Goal: Information Seeking & Learning: Check status

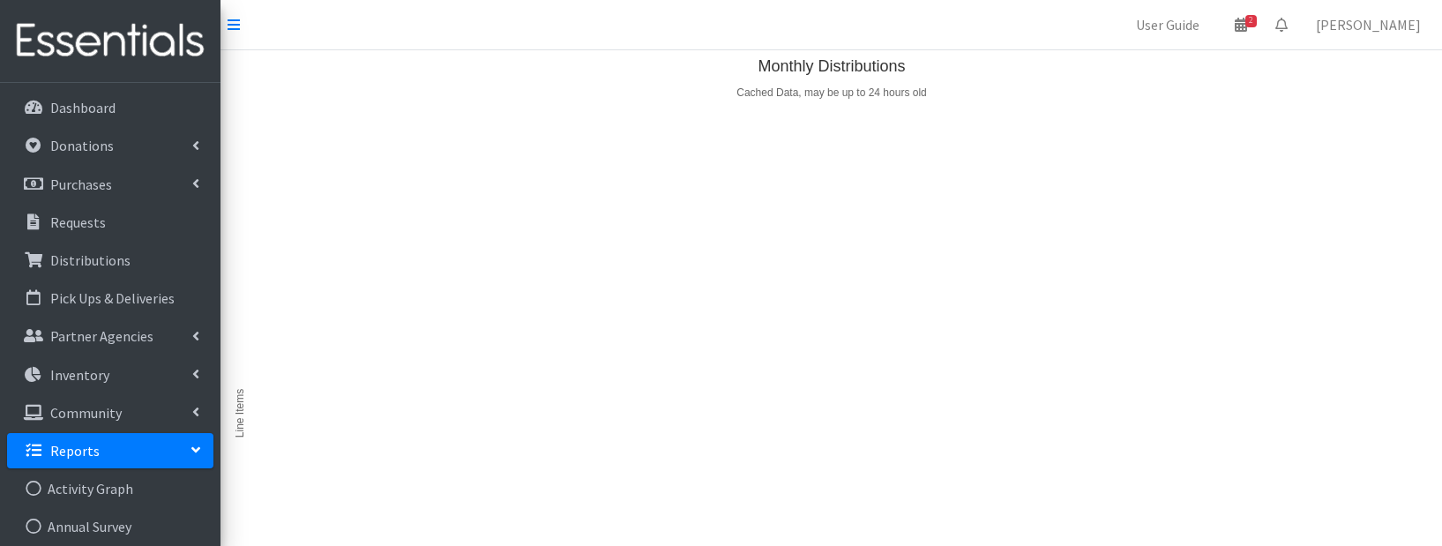
click at [83, 455] on p "Reports" at bounding box center [74, 451] width 49 height 18
click at [241, 25] on nav "User Guide 2 2 Pick-ups remaining this week View Calendar 0 Requests 0 Partner …" at bounding box center [830, 25] width 1221 height 50
click at [232, 26] on icon at bounding box center [233, 25] width 12 height 14
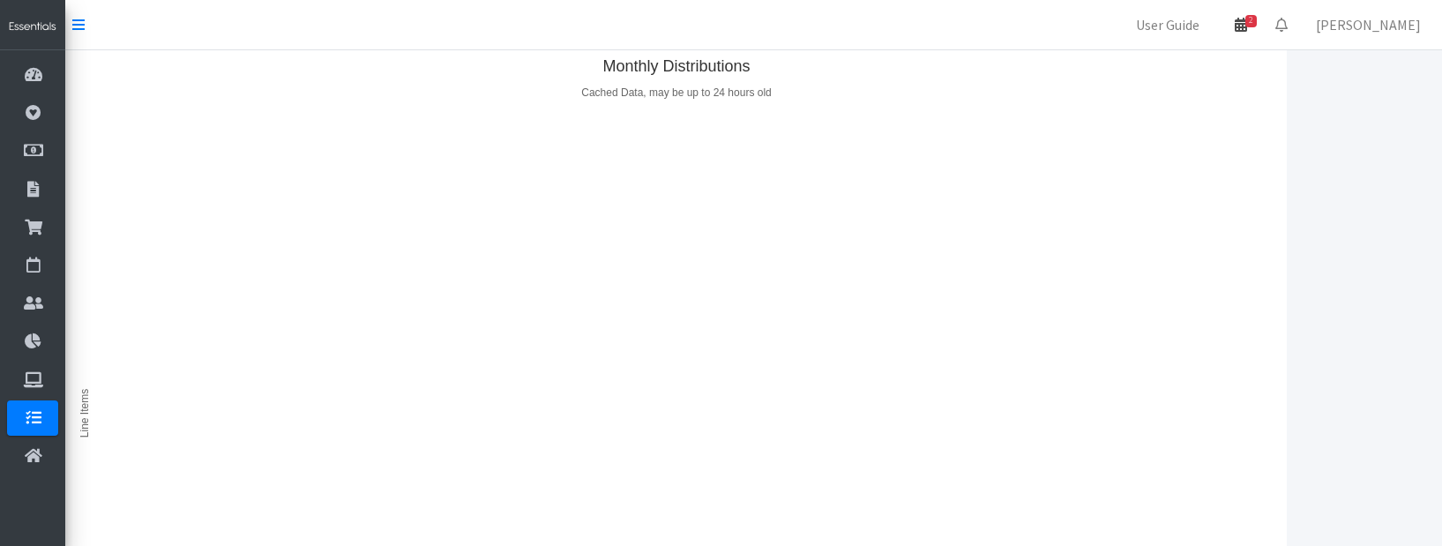
click at [1247, 21] on icon at bounding box center [1240, 25] width 12 height 14
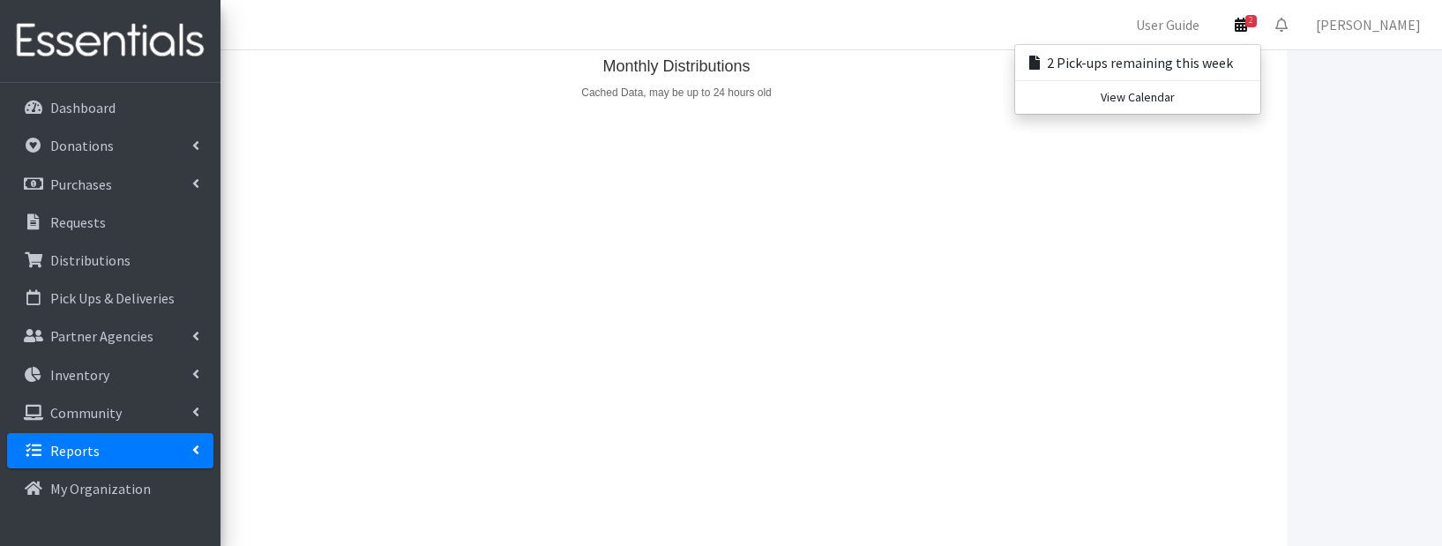
click at [159, 450] on link "Reports" at bounding box center [110, 450] width 206 height 35
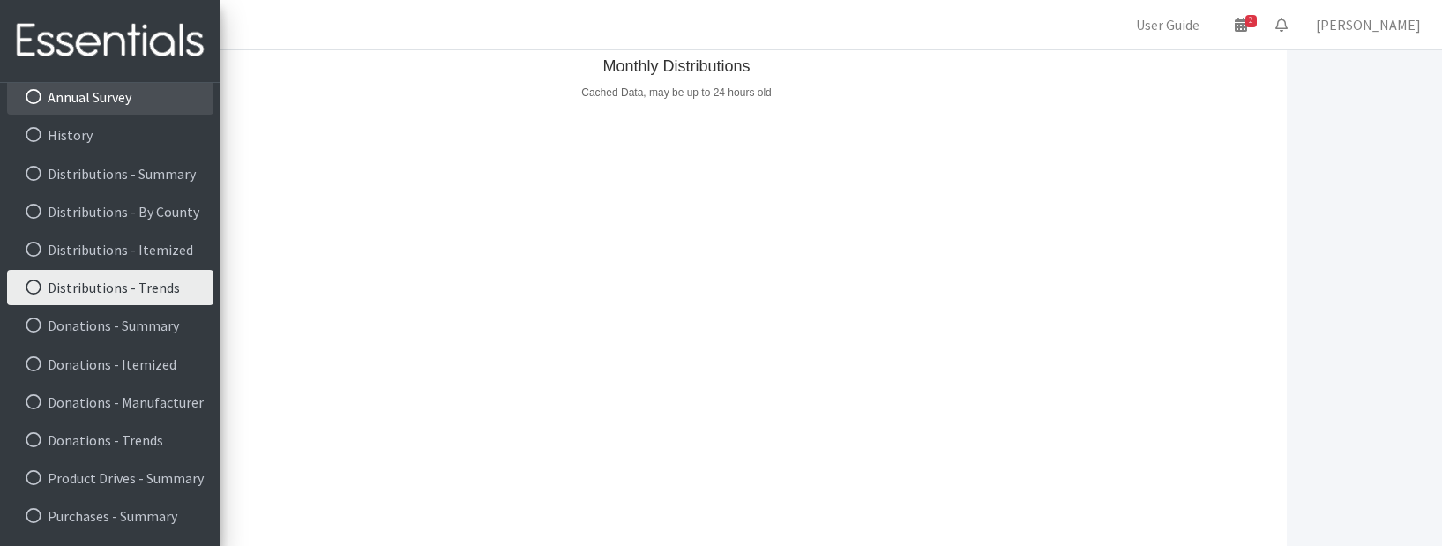
scroll to position [430, 0]
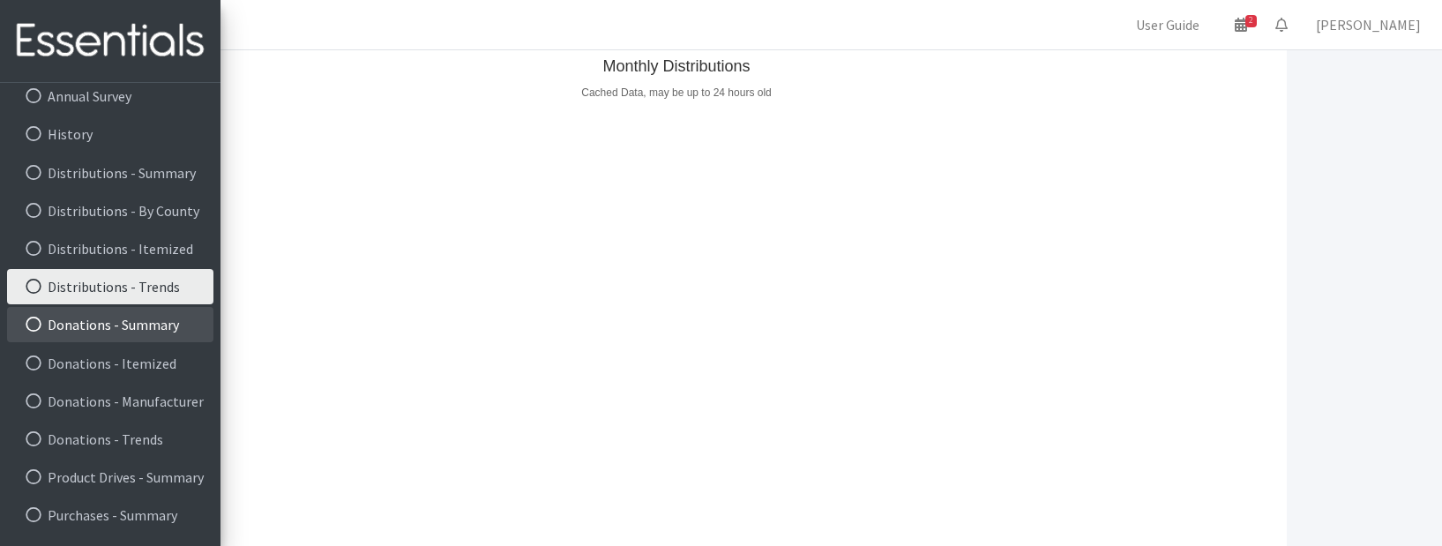
click at [77, 324] on link "Donations - Summary" at bounding box center [110, 324] width 206 height 35
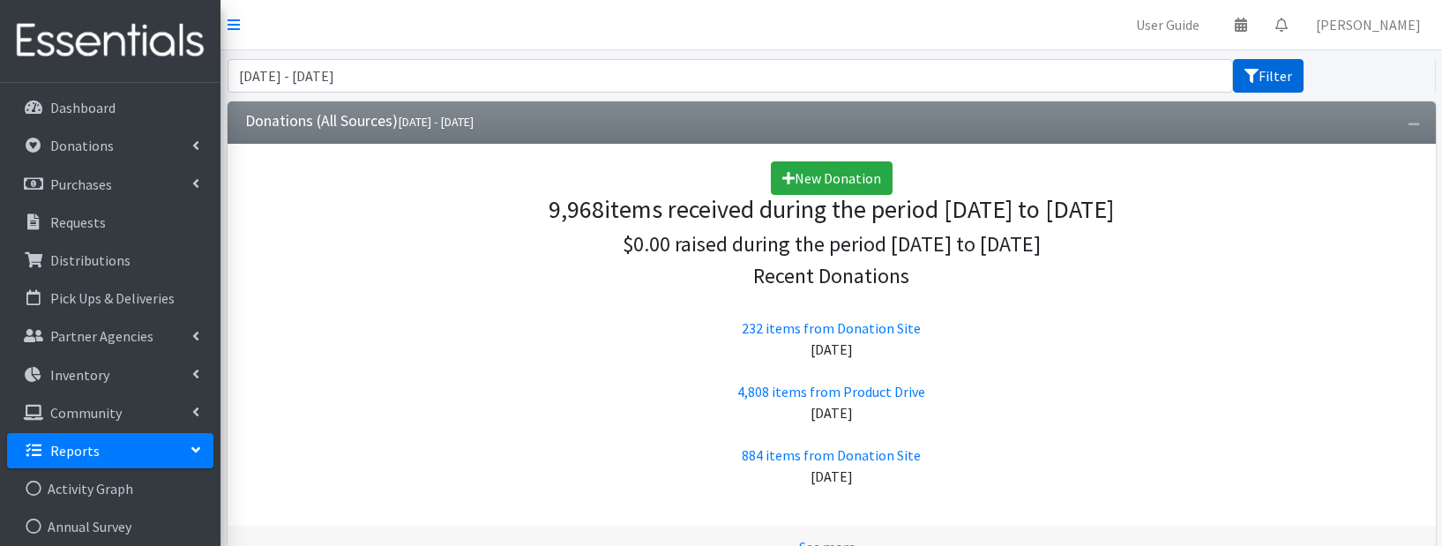
click at [1270, 67] on button "Filter" at bounding box center [1268, 76] width 71 height 34
click at [325, 87] on input "June 17, 2025 - September 17, 2025" at bounding box center [730, 76] width 1006 height 34
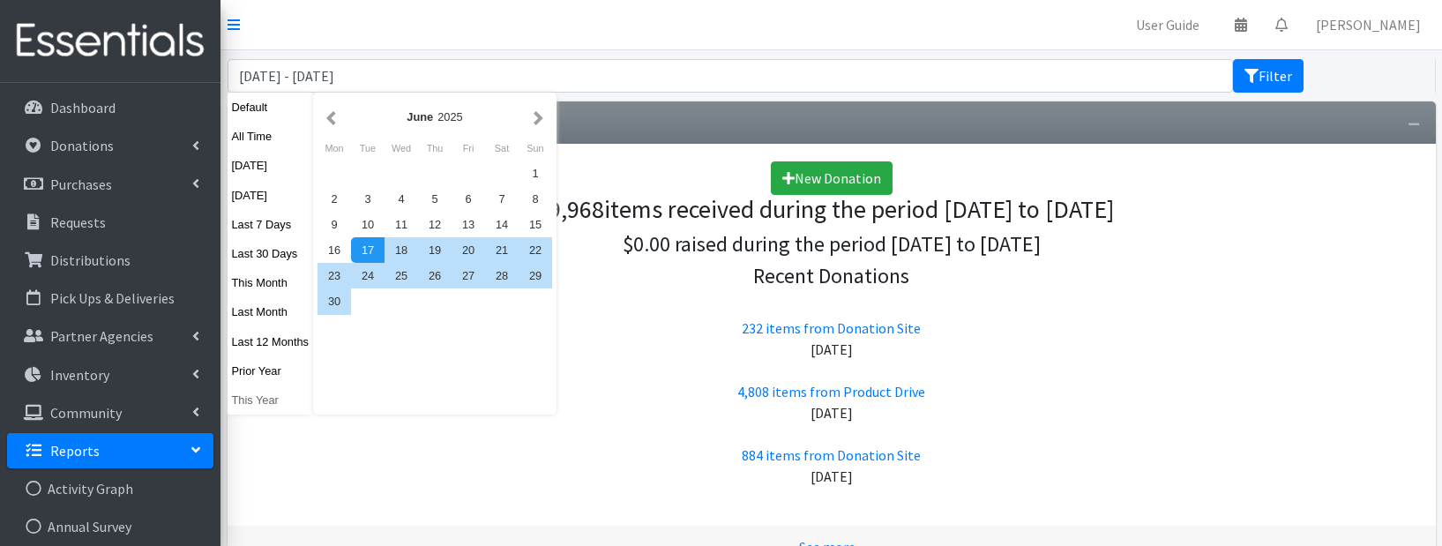
click at [256, 395] on button "This Year" at bounding box center [270, 400] width 86 height 26
type input "[DATE] - [DATE]"
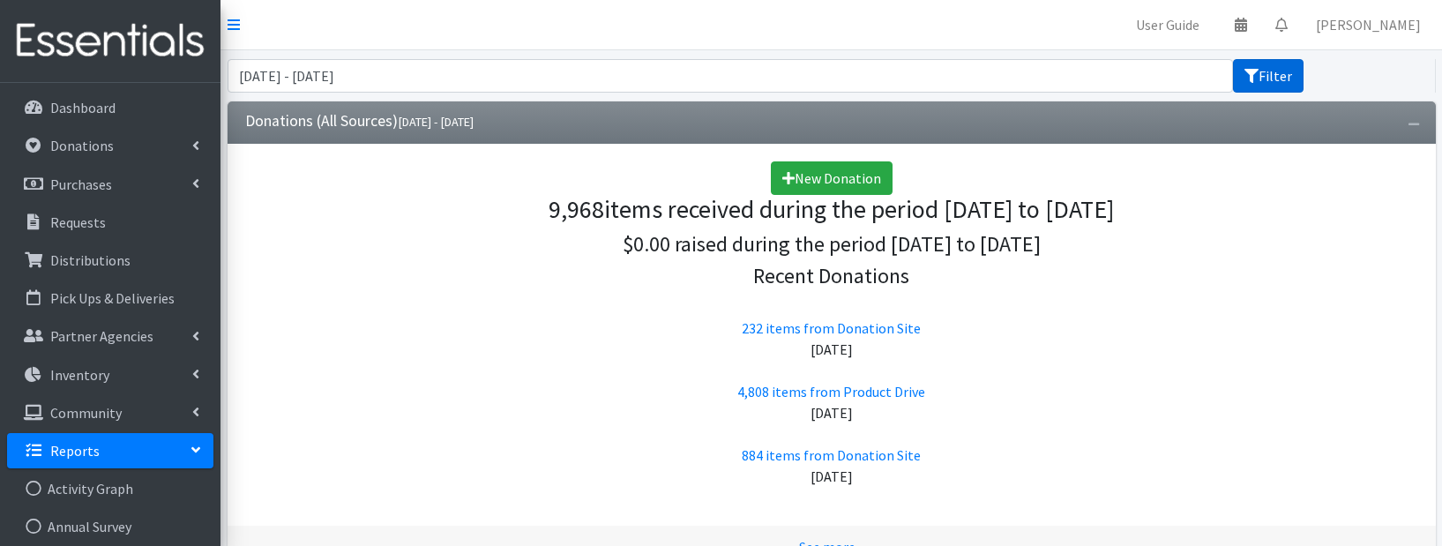
click at [1262, 76] on button "Filter" at bounding box center [1268, 76] width 71 height 34
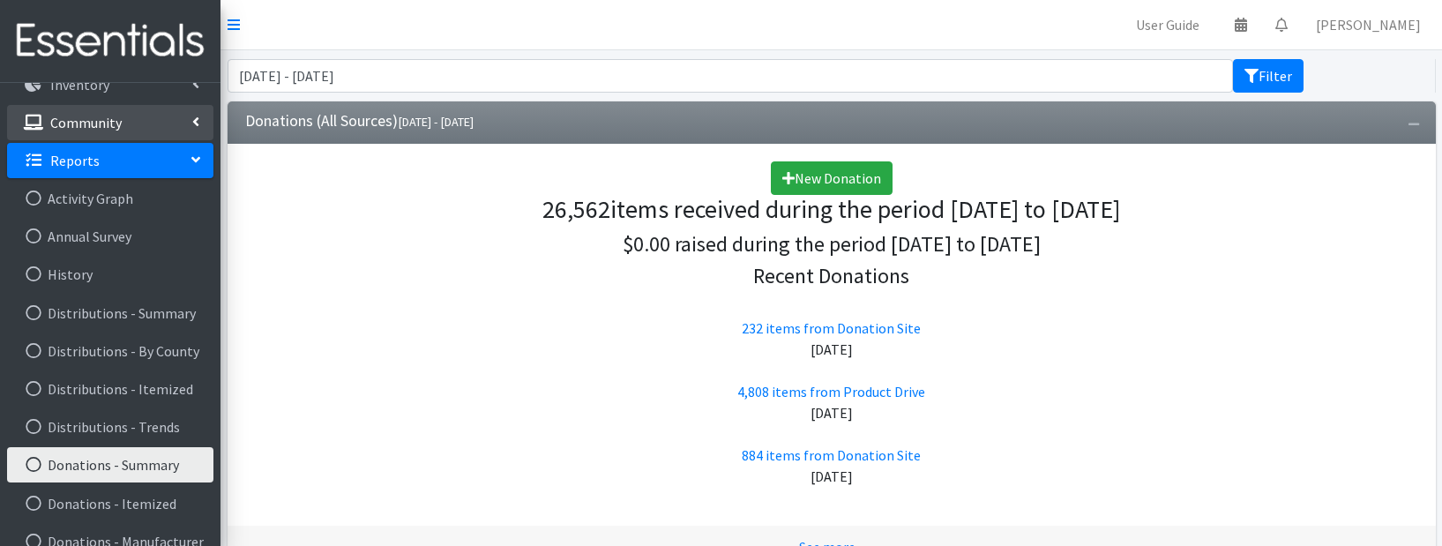
scroll to position [291, 0]
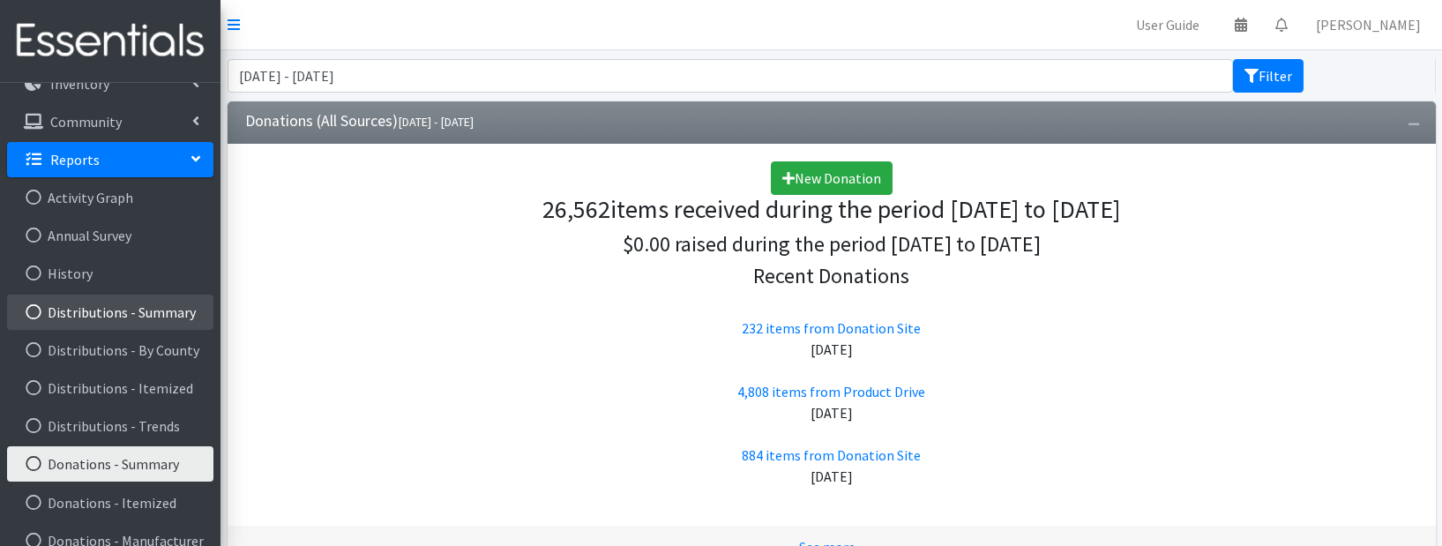
click at [63, 313] on link "Distributions - Summary" at bounding box center [110, 311] width 206 height 35
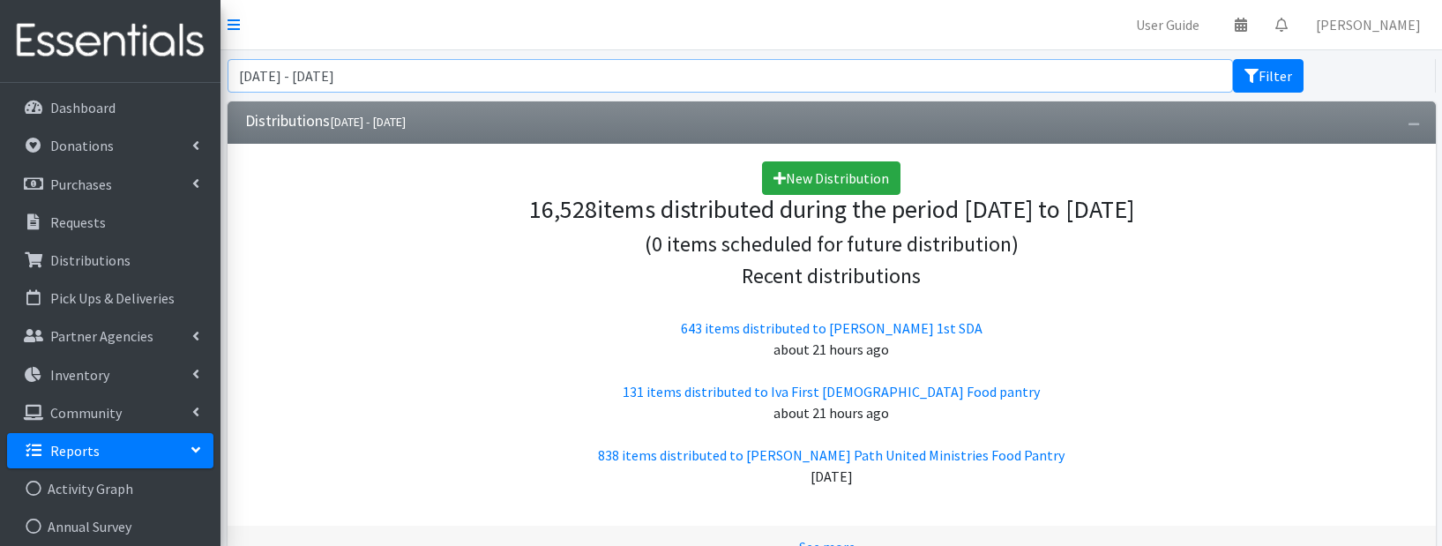
click at [267, 86] on input "[DATE] - [DATE]" at bounding box center [730, 76] width 1006 height 34
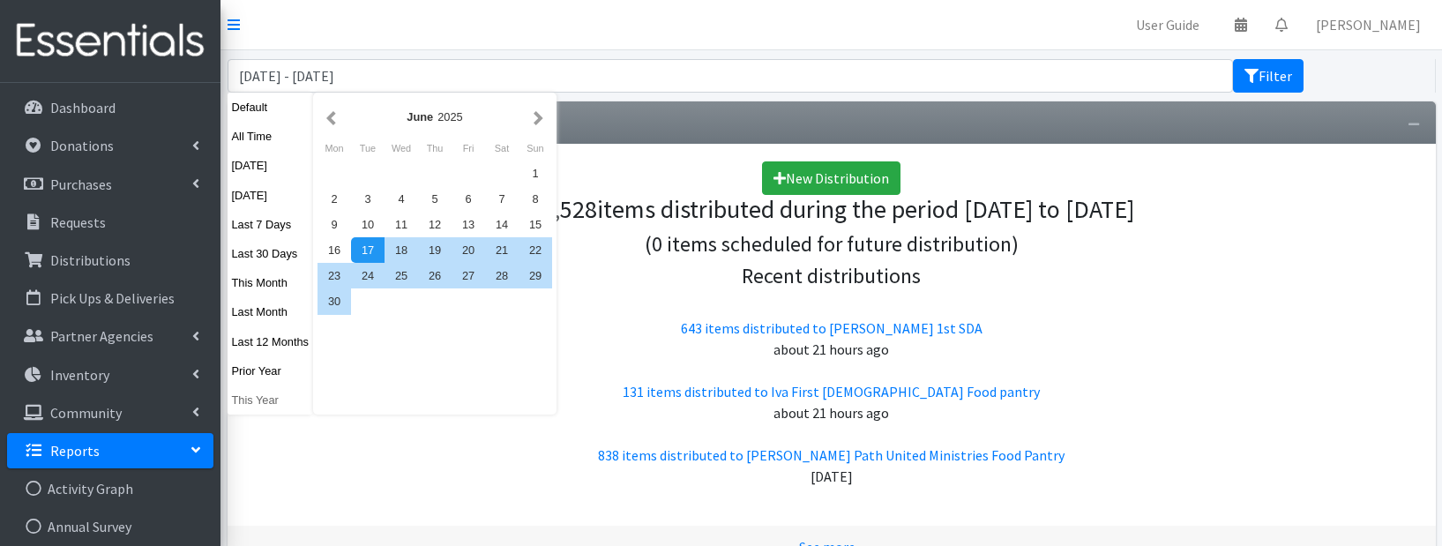
click at [257, 398] on button "This Year" at bounding box center [270, 400] width 86 height 26
type input "[DATE] - [DATE]"
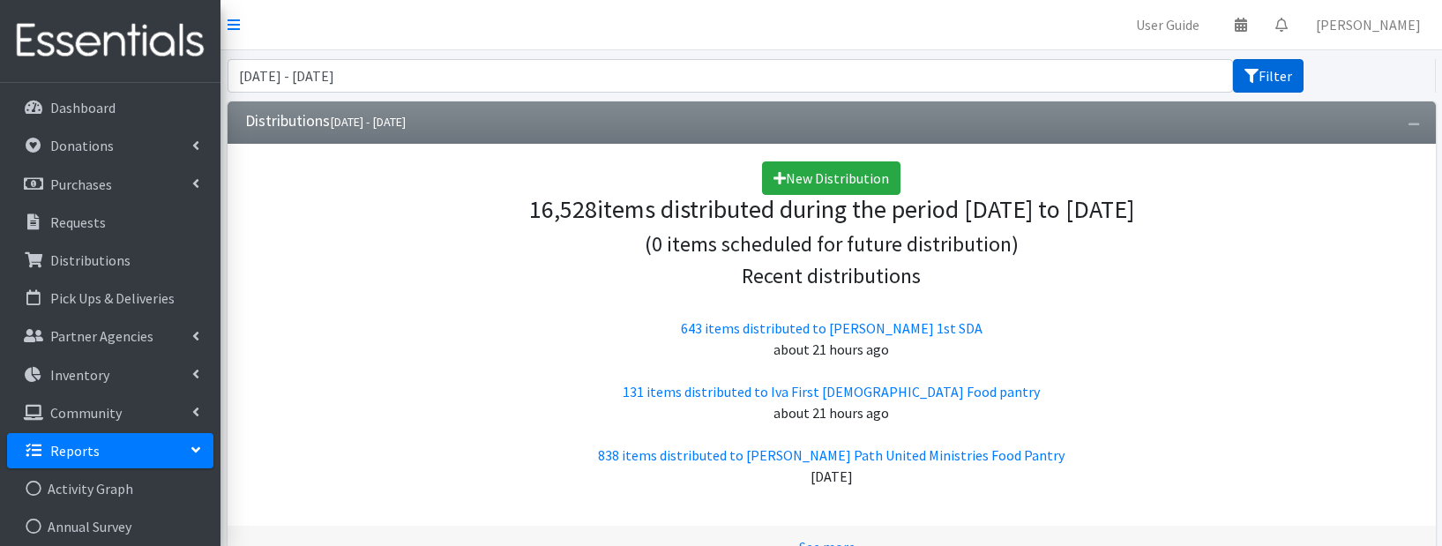
click at [1270, 80] on button "Filter" at bounding box center [1268, 76] width 71 height 34
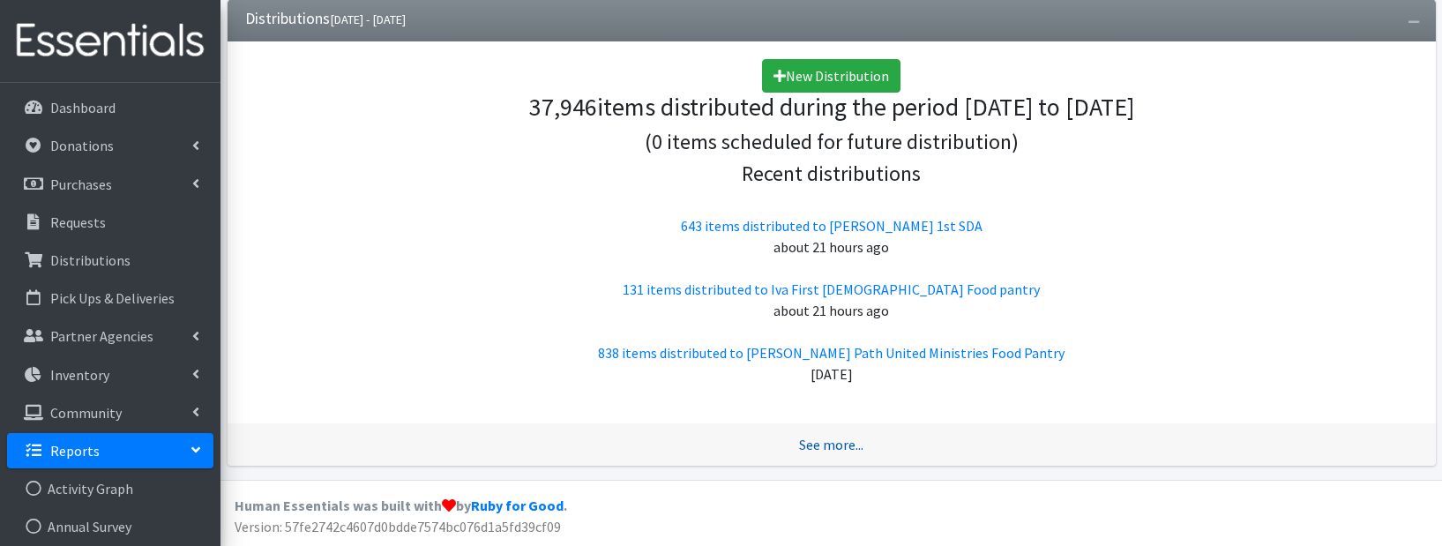
click at [832, 442] on link "See more..." at bounding box center [831, 445] width 64 height 18
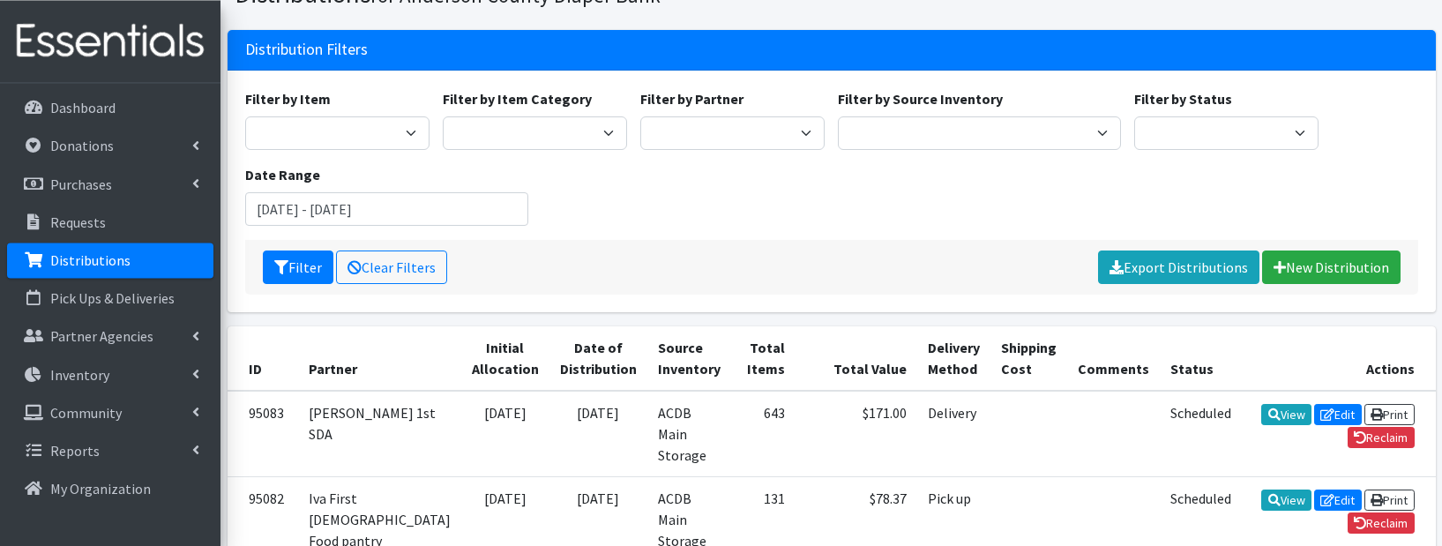
scroll to position [81, 0]
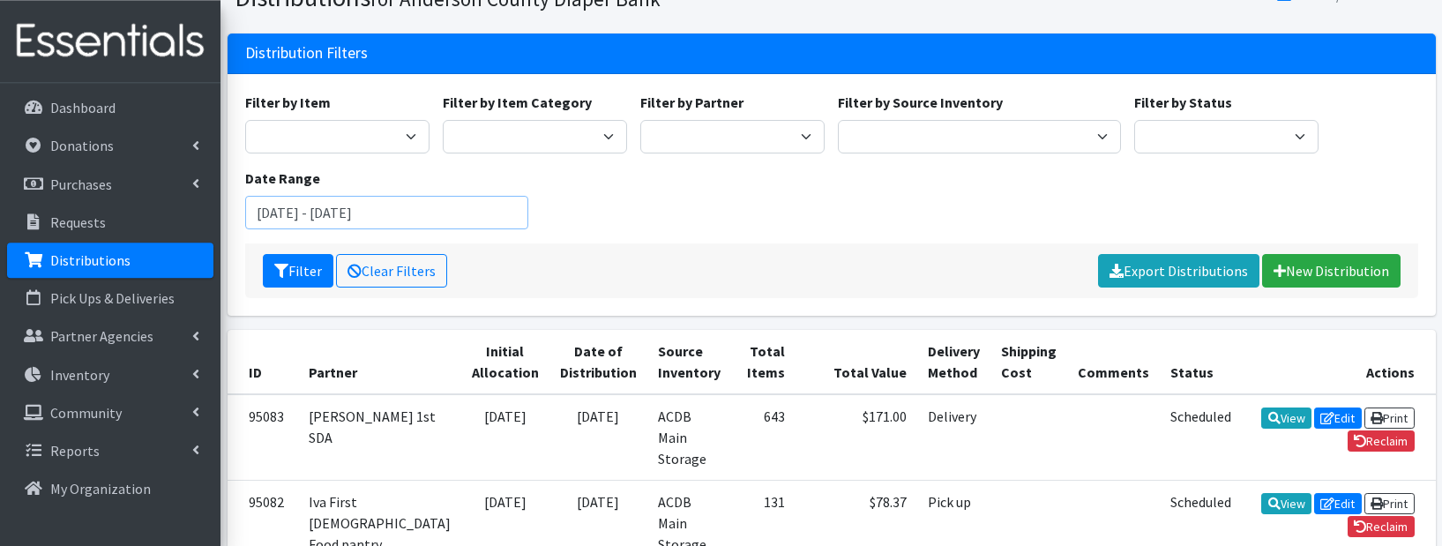
click at [373, 221] on input "June 17, 2025 - September 17, 2025" at bounding box center [386, 213] width 283 height 34
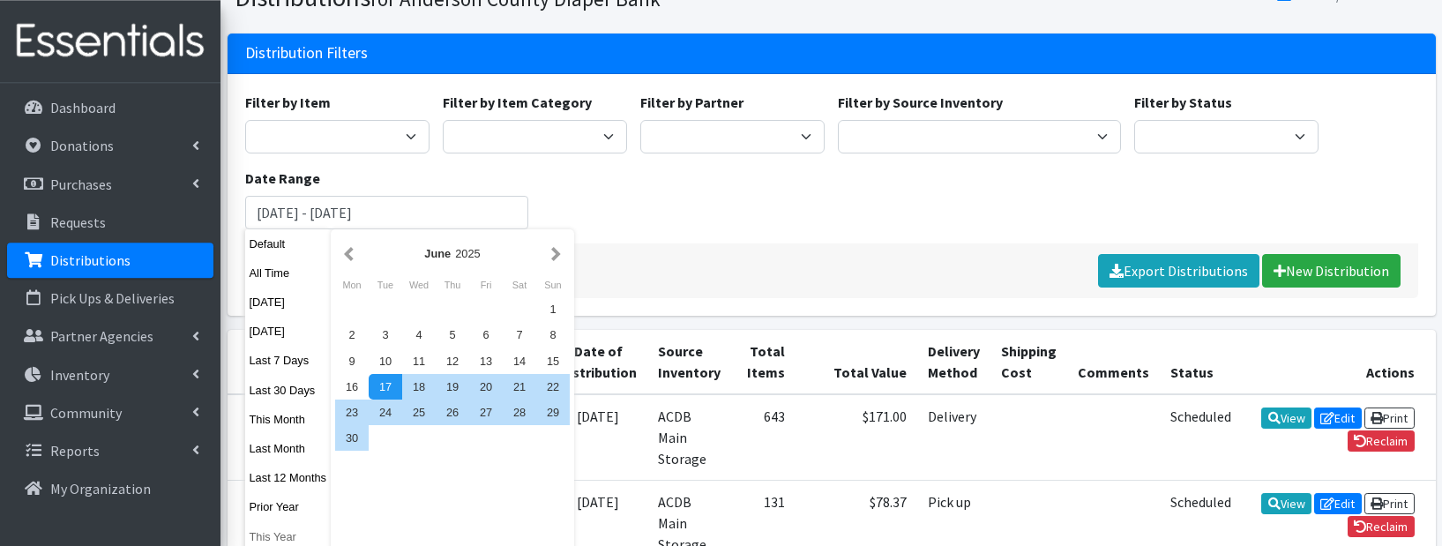
click at [270, 538] on button "This Year" at bounding box center [288, 537] width 86 height 26
type input "[DATE] - [DATE]"
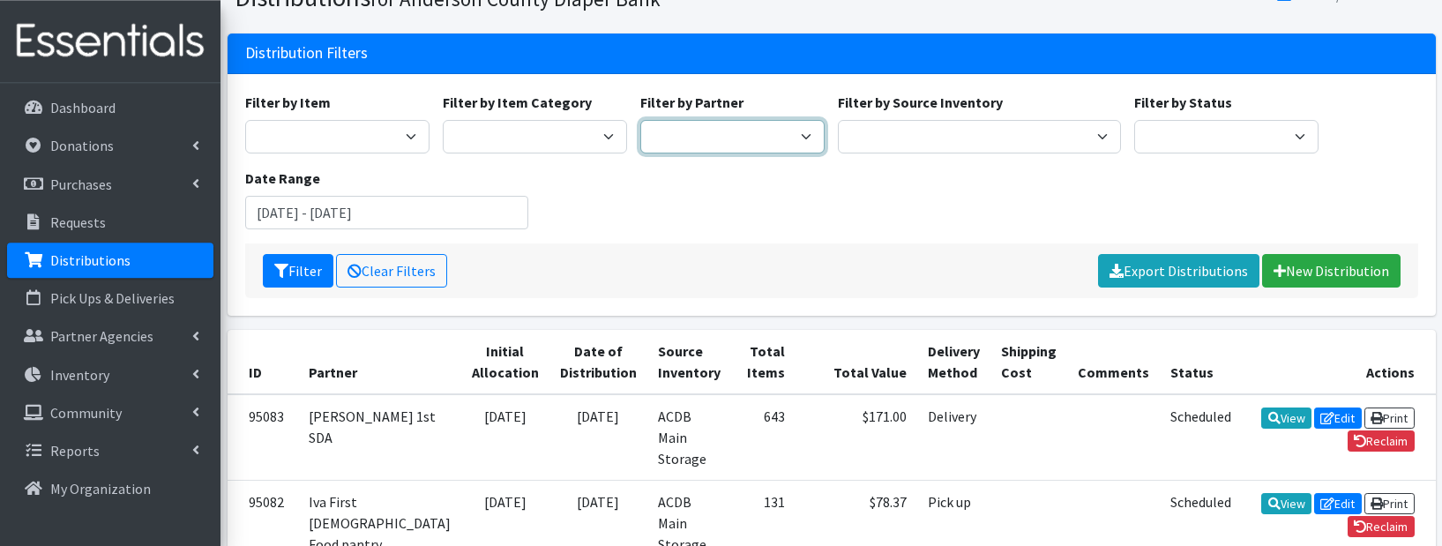
click at [640, 120] on select "AIM programs other than WACS Anderson 1st SDA Anderson County DSS (Upstate regi…" at bounding box center [732, 137] width 184 height 34
select select "2832"
click option "Anderson 1st SDA" at bounding box center [0, 0] width 0 height 0
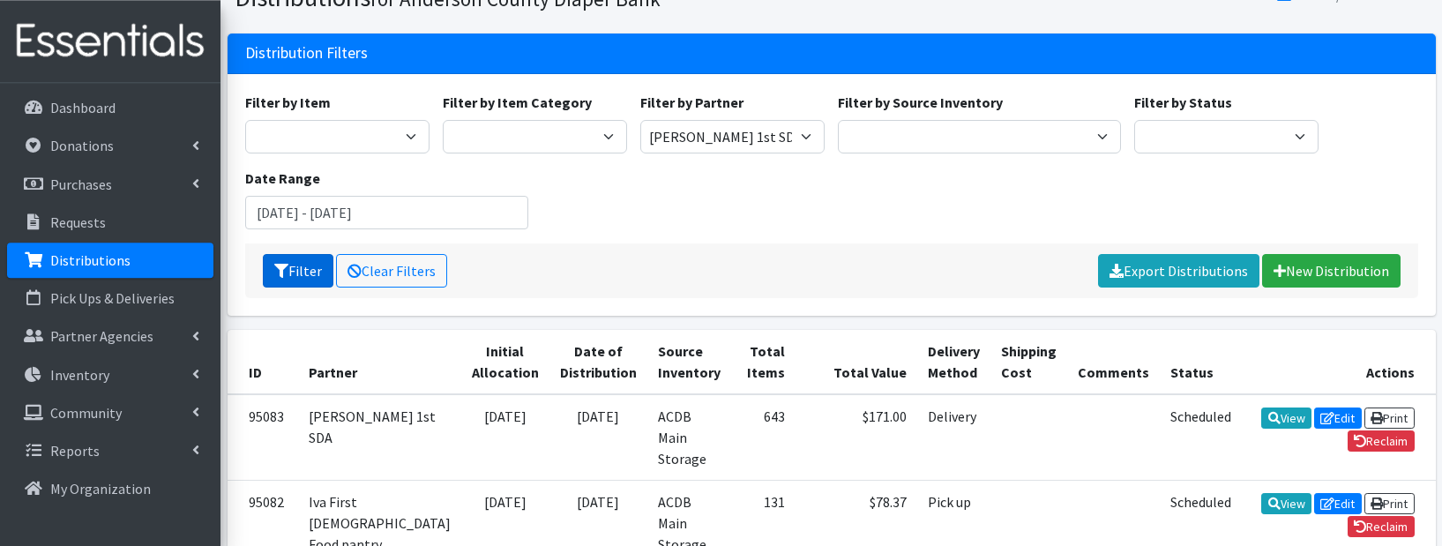
click at [272, 257] on button "Filter" at bounding box center [298, 271] width 71 height 34
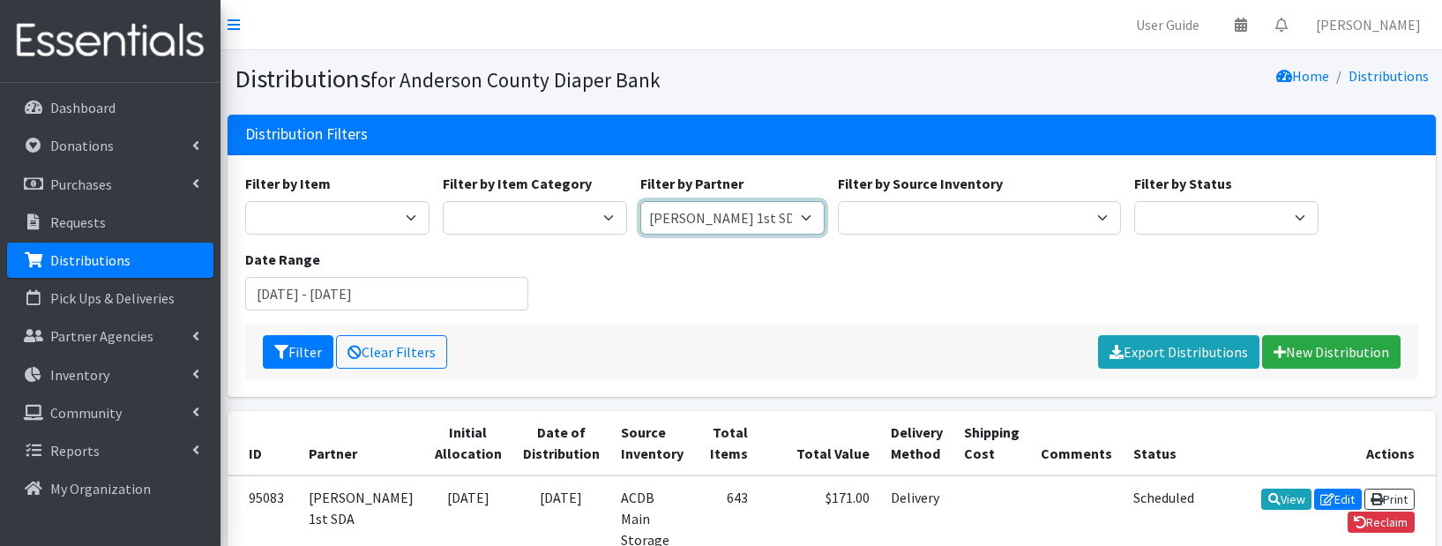
click at [640, 201] on select "AIM programs other than WACS [PERSON_NAME] 1st SDA Anderson County DSS (Upstate…" at bounding box center [732, 218] width 184 height 34
select select "3217"
click option "[PERSON_NAME] Path United Ministries Food Pantry" at bounding box center [0, 0] width 0 height 0
click at [274, 351] on icon "submit" at bounding box center [281, 352] width 14 height 14
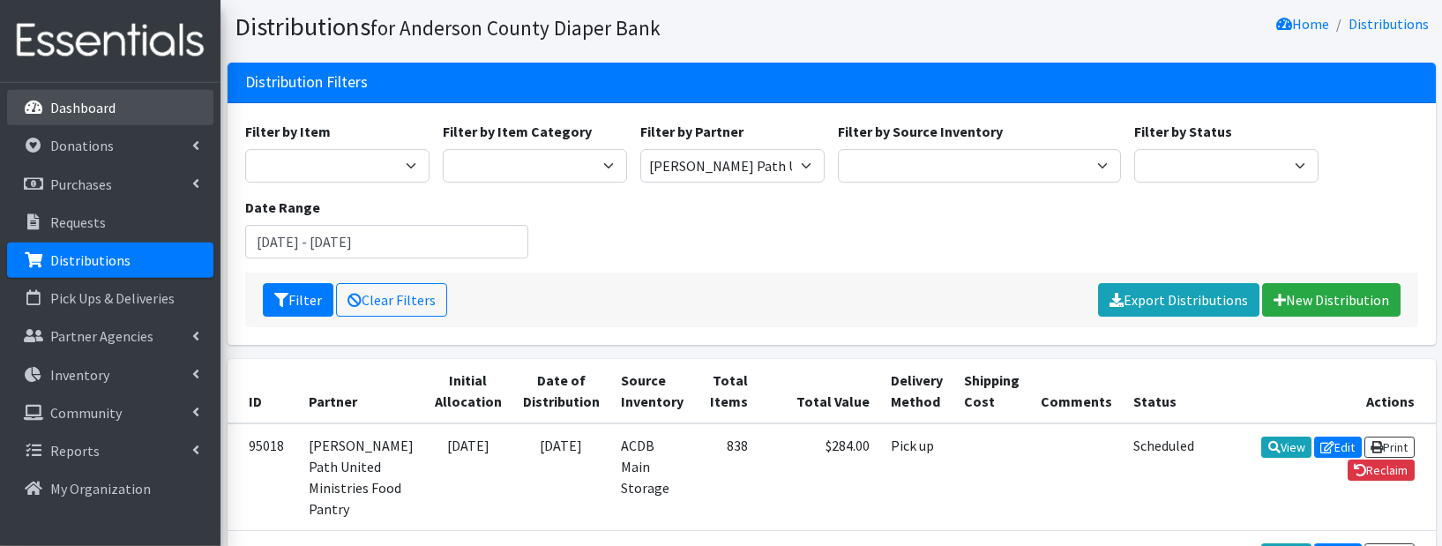
scroll to position [47, 0]
